Goal: Information Seeking & Learning: Learn about a topic

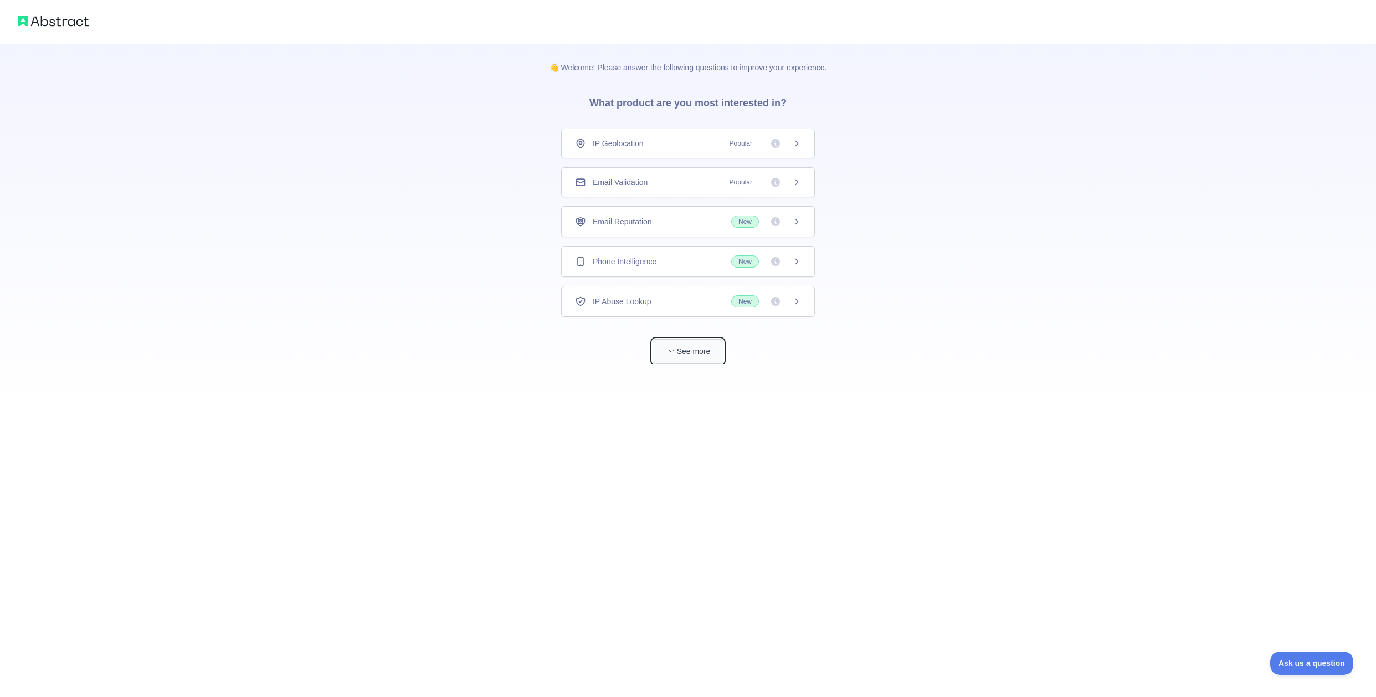
click at [694, 348] on button "See more" at bounding box center [688, 351] width 71 height 25
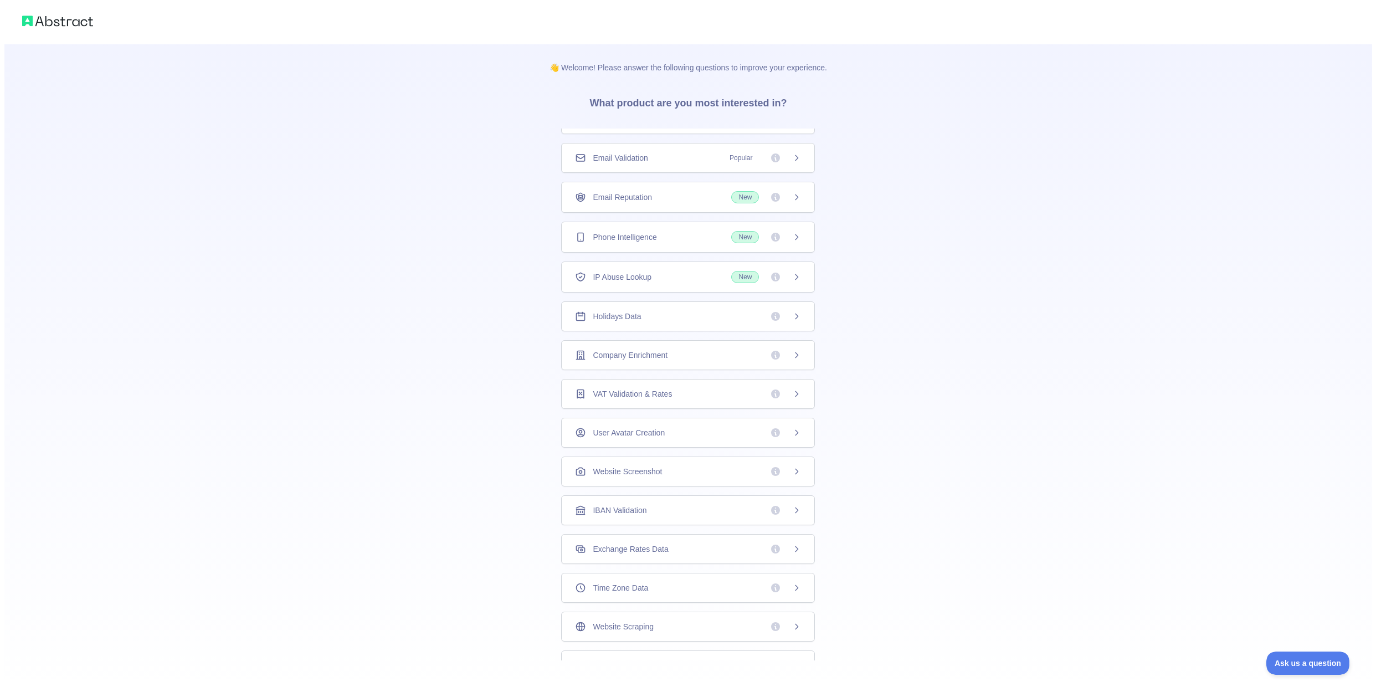
scroll to position [44, 0]
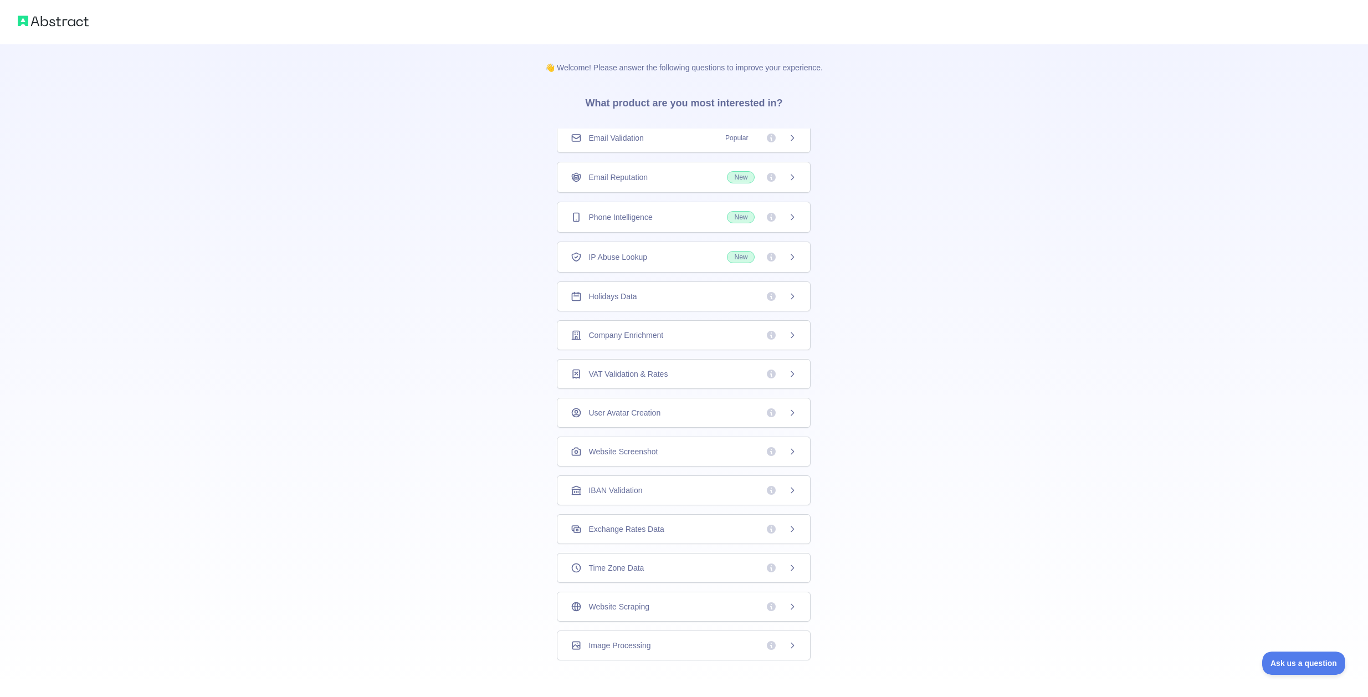
click at [660, 565] on div "Time Zone Data" at bounding box center [684, 567] width 226 height 11
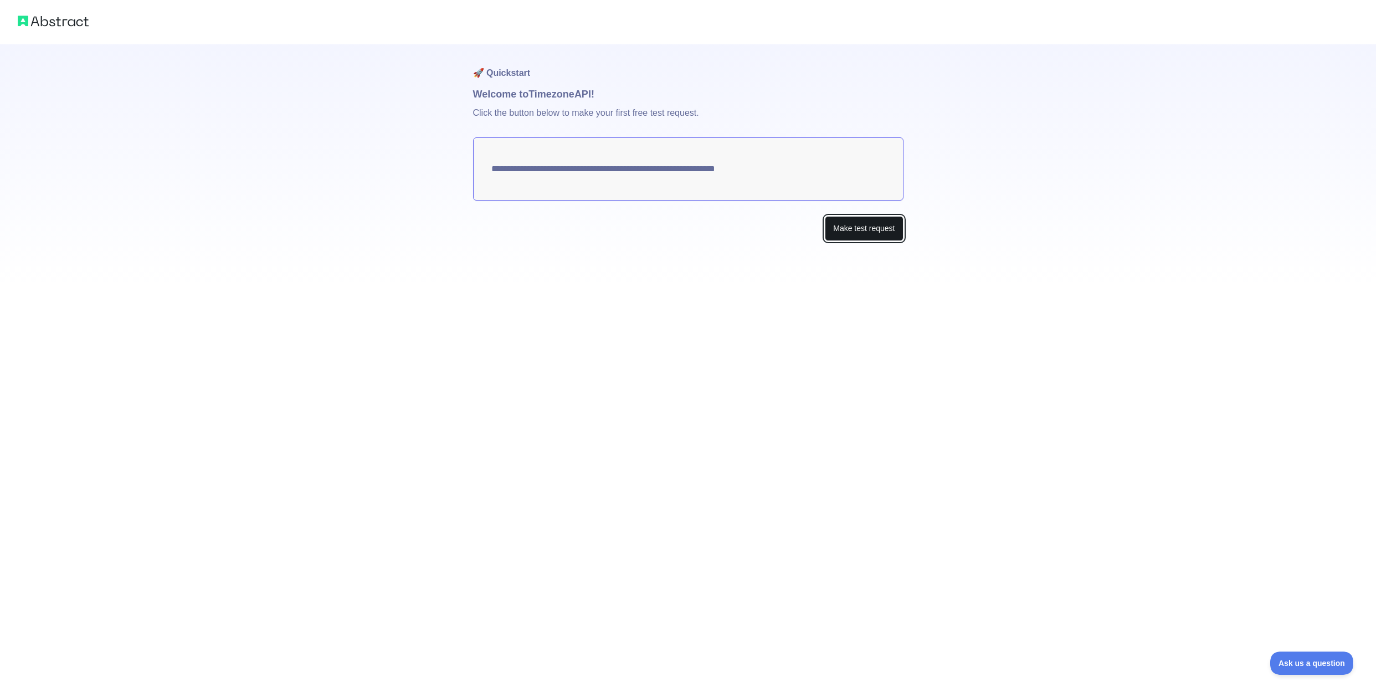
click at [863, 237] on button "Make test request" at bounding box center [864, 228] width 78 height 25
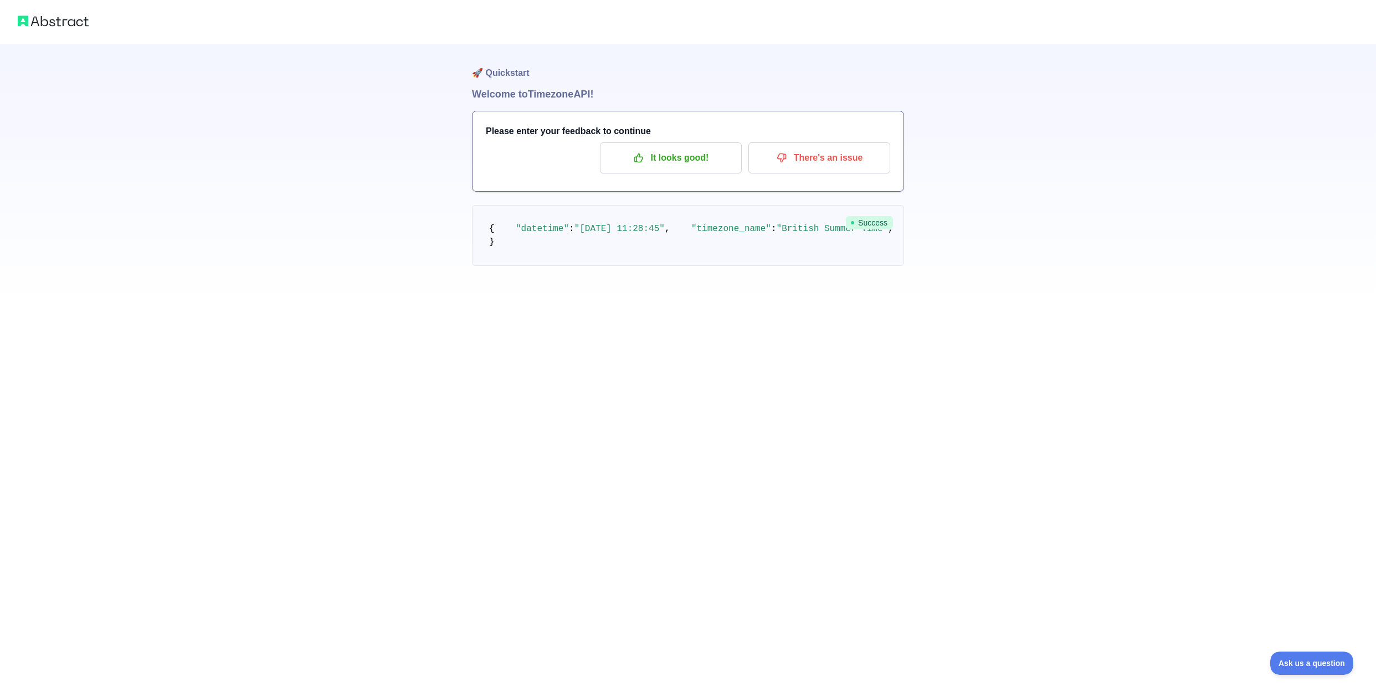
click at [49, 24] on img at bounding box center [53, 21] width 71 height 16
click at [708, 157] on p "It looks good!" at bounding box center [670, 157] width 125 height 19
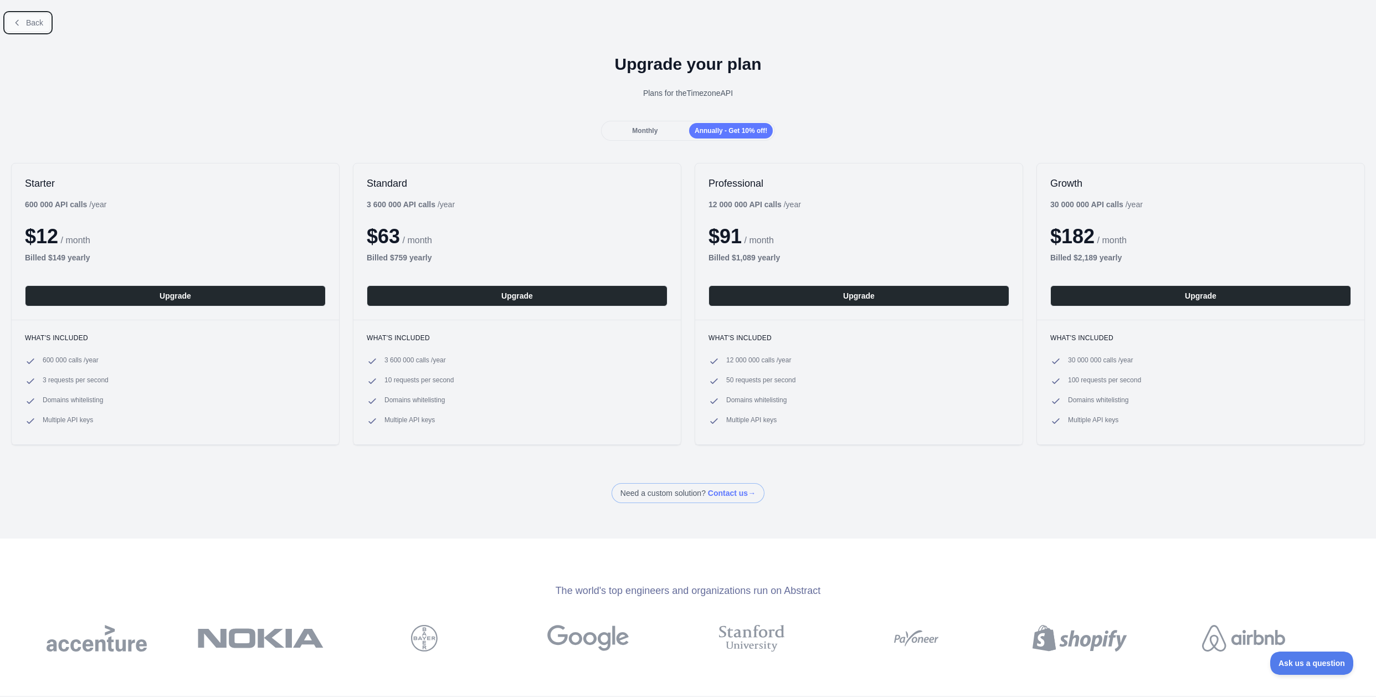
click at [10, 23] on button "Back" at bounding box center [28, 22] width 45 height 19
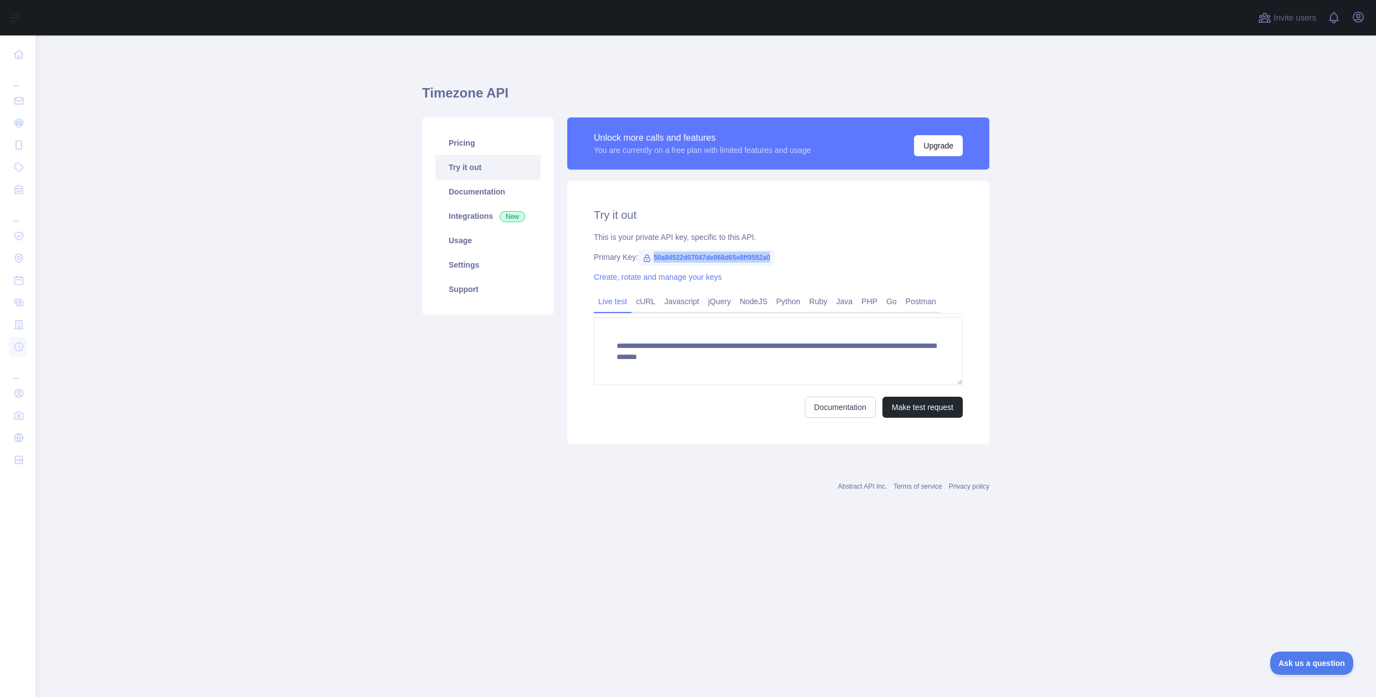
drag, startPoint x: 774, startPoint y: 256, endPoint x: 653, endPoint y: 257, distance: 120.8
click at [653, 257] on div "Primary Key: 50a84522d07047de868d65e8ff9552a0" at bounding box center [778, 257] width 369 height 11
copy span "50a84522d07047de868d65e8ff9552a0"
click at [1359, 22] on icon "button" at bounding box center [1358, 17] width 13 height 13
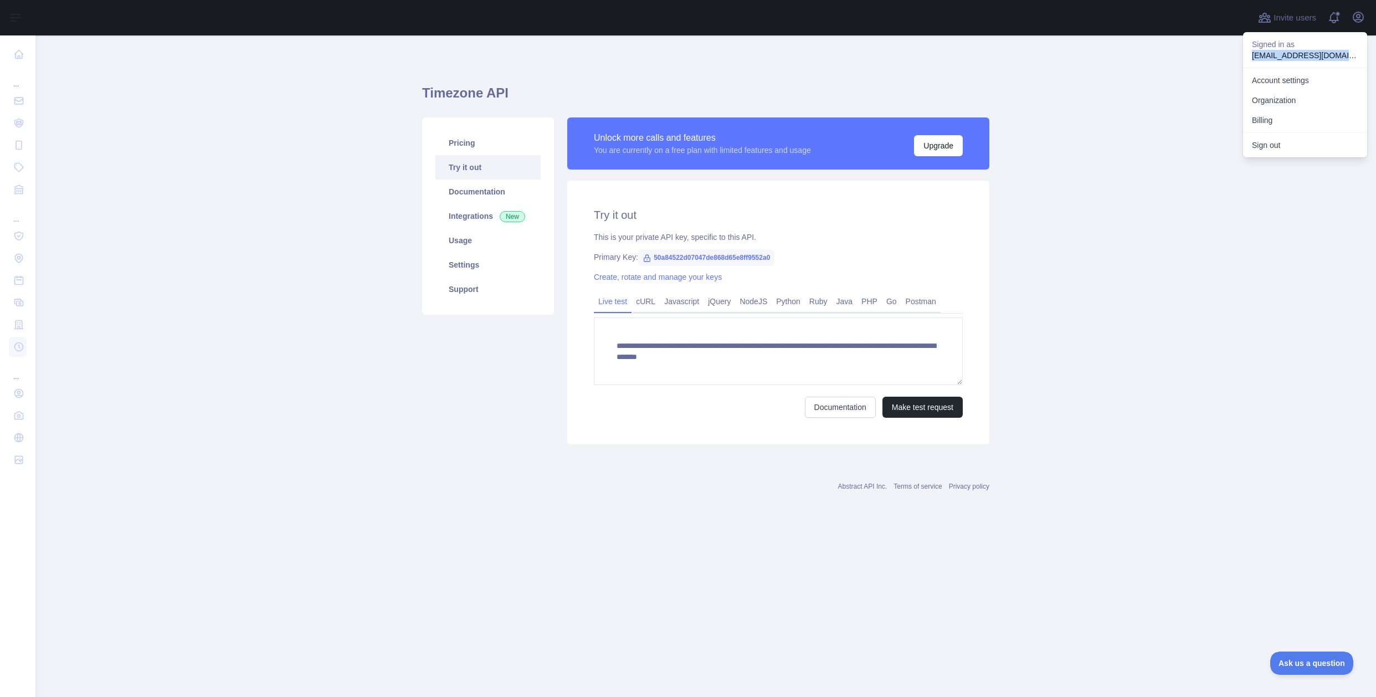
drag, startPoint x: 1340, startPoint y: 55, endPoint x: 1252, endPoint y: 56, distance: 88.7
click at [1252, 56] on div "Signed in as [EMAIL_ADDRESS][DOMAIN_NAME]" at bounding box center [1305, 49] width 124 height 35
copy p "[EMAIL_ADDRESS][DOMAIN_NAME]"
